Goal: Information Seeking & Learning: Find specific fact

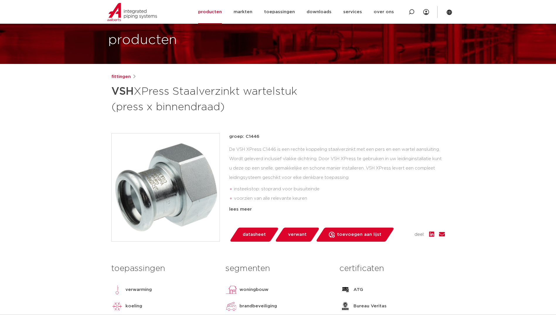
scroll to position [29, 0]
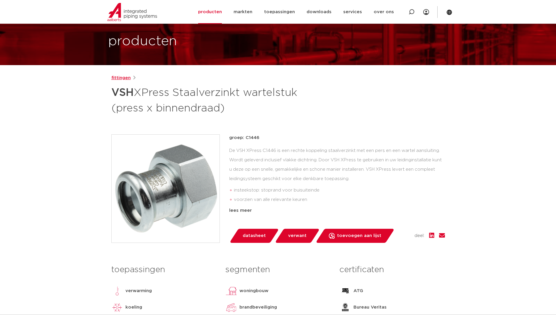
click at [115, 77] on link "fittingen" at bounding box center [120, 77] width 19 height 7
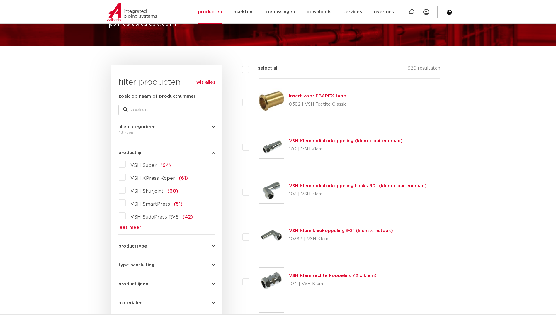
scroll to position [59, 0]
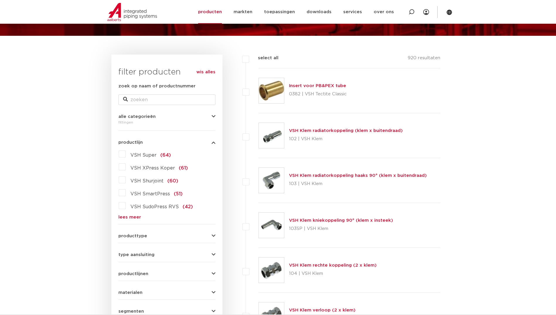
click at [128, 216] on link "lees meer" at bounding box center [166, 217] width 97 height 4
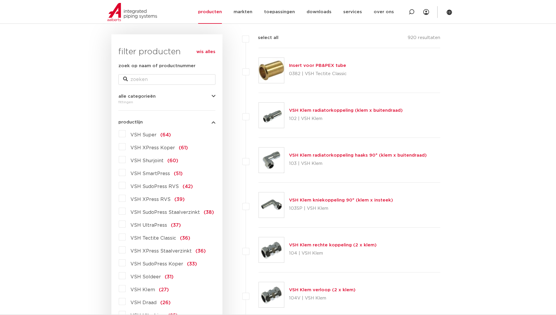
scroll to position [88, 0]
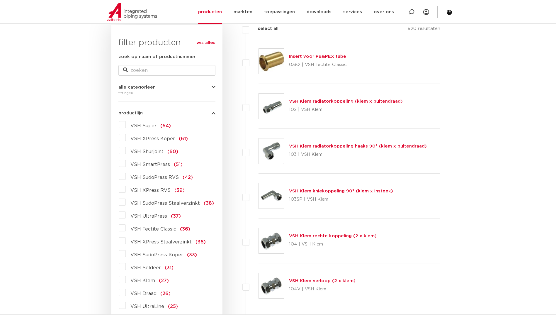
click at [126, 242] on label "VSH XPress Staalverzinkt (36)" at bounding box center [166, 240] width 80 height 9
click at [0, 0] on input "VSH XPress Staalverzinkt (36)" at bounding box center [0, 0] width 0 height 0
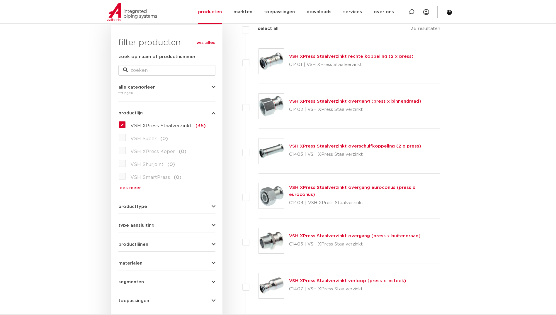
scroll to position [117, 0]
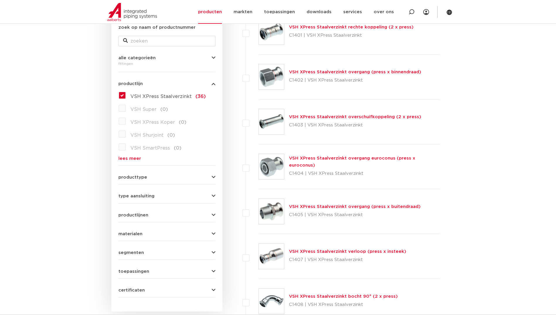
click at [341, 207] on link "VSH XPress Staalverzinkt overgang (press x buitendraad)" at bounding box center [355, 206] width 132 height 4
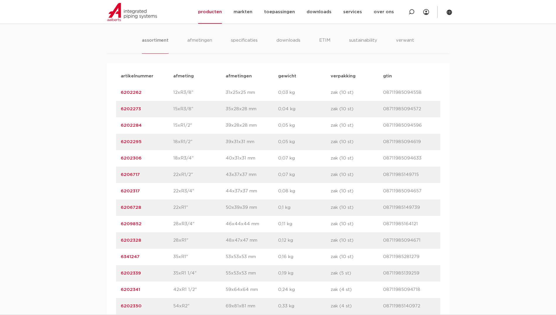
scroll to position [381, 0]
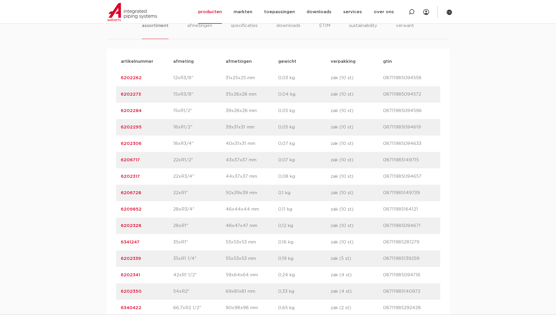
click at [171, 193] on p "6206728" at bounding box center [147, 192] width 52 height 7
drag, startPoint x: 426, startPoint y: 192, endPoint x: 126, endPoint y: 193, distance: 300.9
click at [126, 193] on div "artikelnummer 6206728 afmeting 22xR1" [GEOGRAPHIC_DATA] 50x39x39 mm gewicht 0,1…" at bounding box center [278, 193] width 324 height 16
click at [201, 173] on p "22xR3/4"" at bounding box center [199, 176] width 52 height 7
drag, startPoint x: 426, startPoint y: 177, endPoint x: 85, endPoint y: 179, distance: 340.2
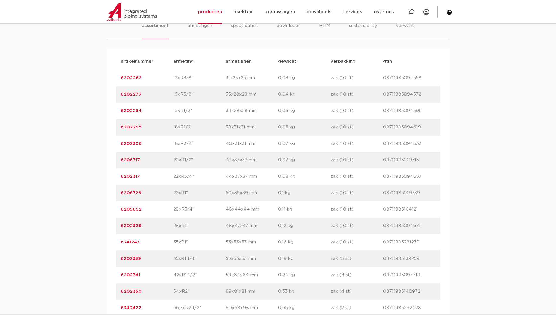
click at [85, 179] on div "assortiment [GEOGRAPHIC_DATA] specificaties downloads ETIM sustainability verwa…" at bounding box center [278, 179] width 556 height 350
